Goal: Transaction & Acquisition: Purchase product/service

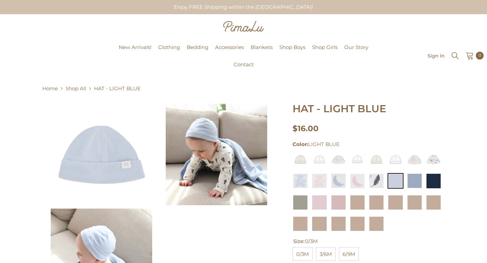
click at [460, 53] on div "Sign In Search Cart 0 0 items" at bounding box center [432, 56] width 101 height 12
click at [457, 55] on icon "Search" at bounding box center [455, 56] width 8 height 8
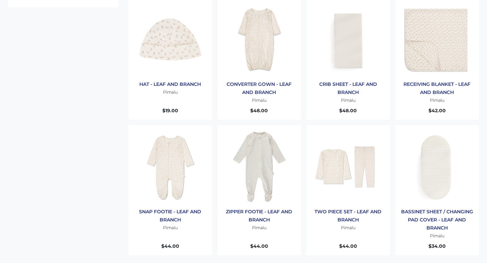
scroll to position [72, 0]
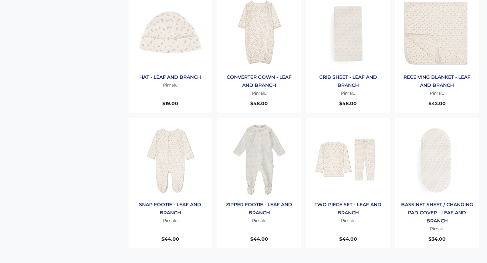
type input "**********"
click at [265, 161] on img "Products: ZIPPER FOOTIE - LEAF AND BRANCH" at bounding box center [259, 159] width 73 height 73
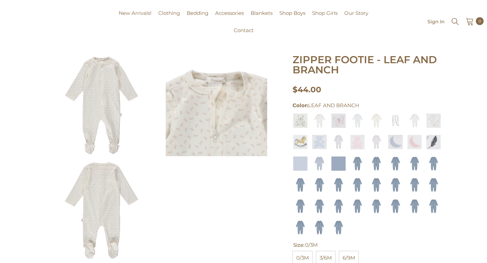
scroll to position [49, 0]
click at [123, 92] on img at bounding box center [101, 104] width 101 height 101
